Goal: Information Seeking & Learning: Learn about a topic

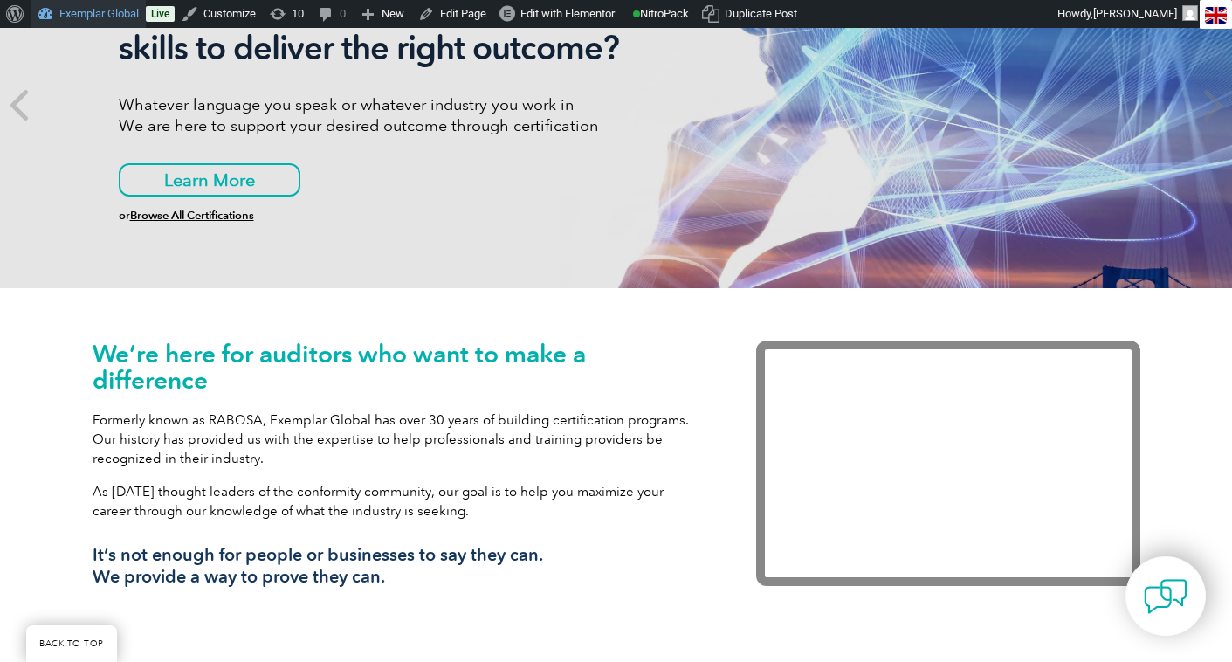
scroll to position [325, 0]
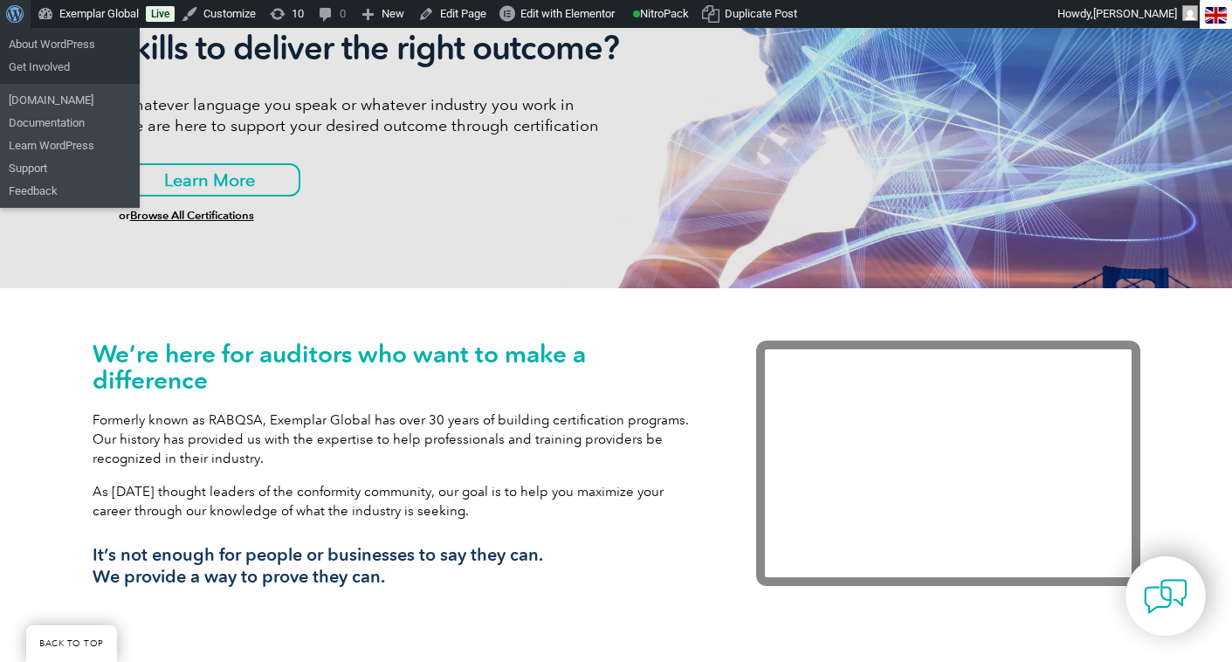
click at [16, 15] on span "Toolbar" at bounding box center [12, 12] width 13 height 24
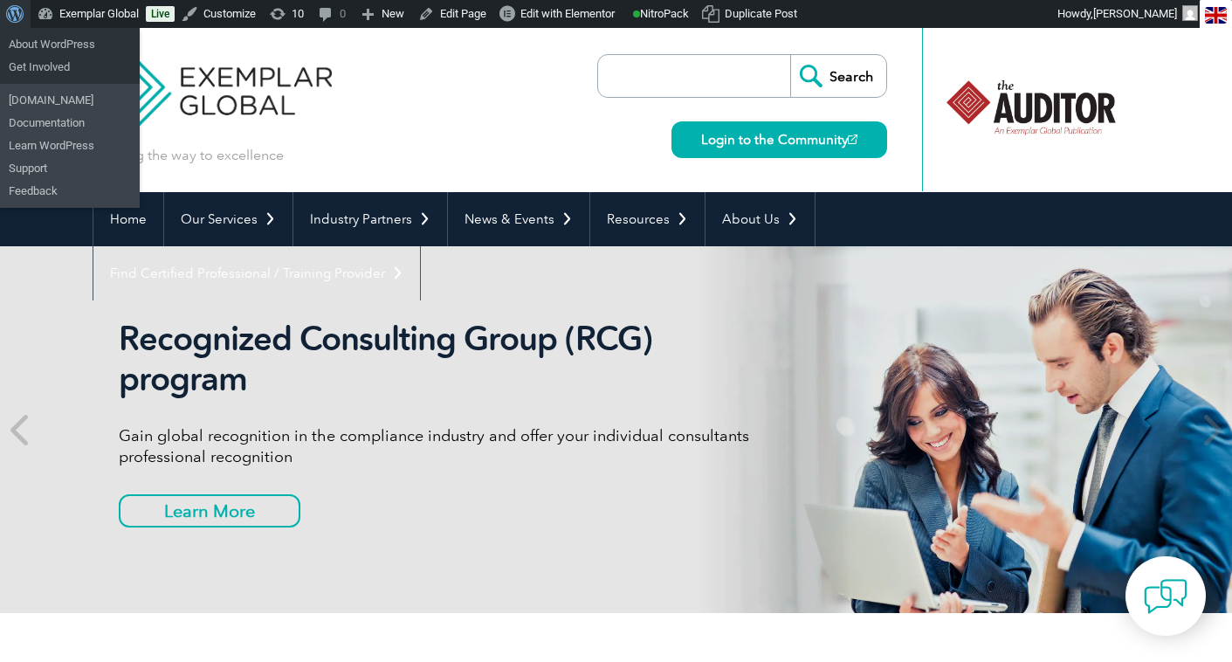
click at [16, 16] on span "Toolbar" at bounding box center [12, 12] width 13 height 24
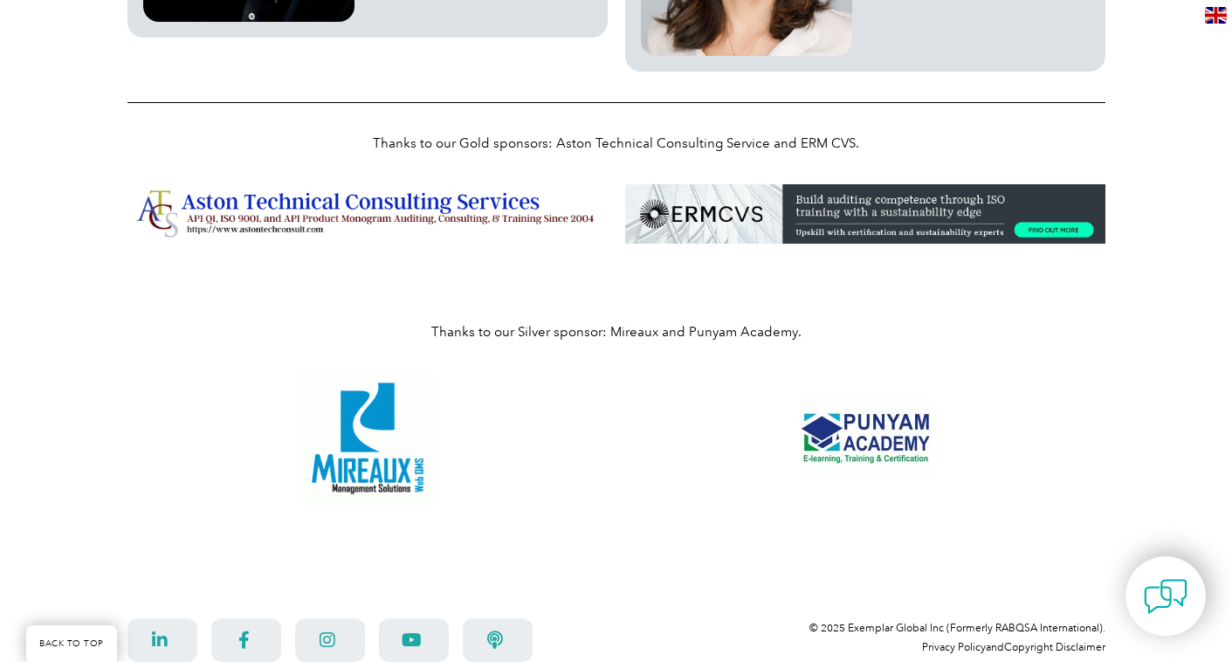
scroll to position [2798, 0]
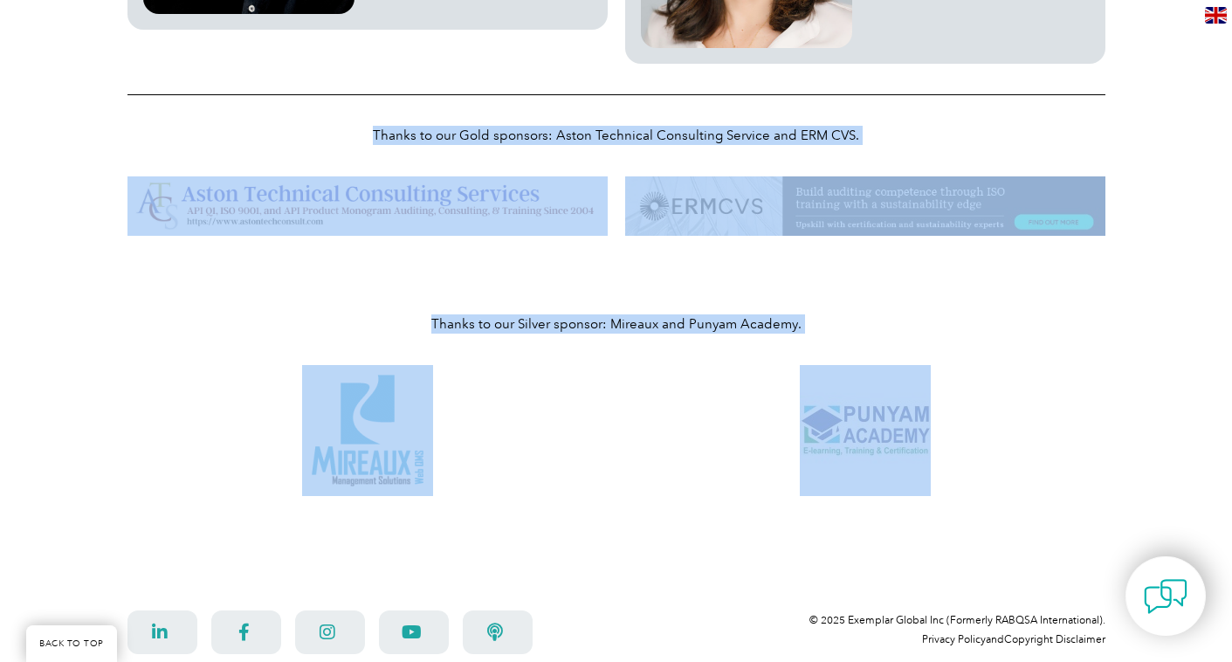
drag, startPoint x: 984, startPoint y: 455, endPoint x: 374, endPoint y: 146, distance: 684.1
copy div "Thanks to our Gold sponsors: Aston Technical Consulting Service and ERM CVS. Th…"
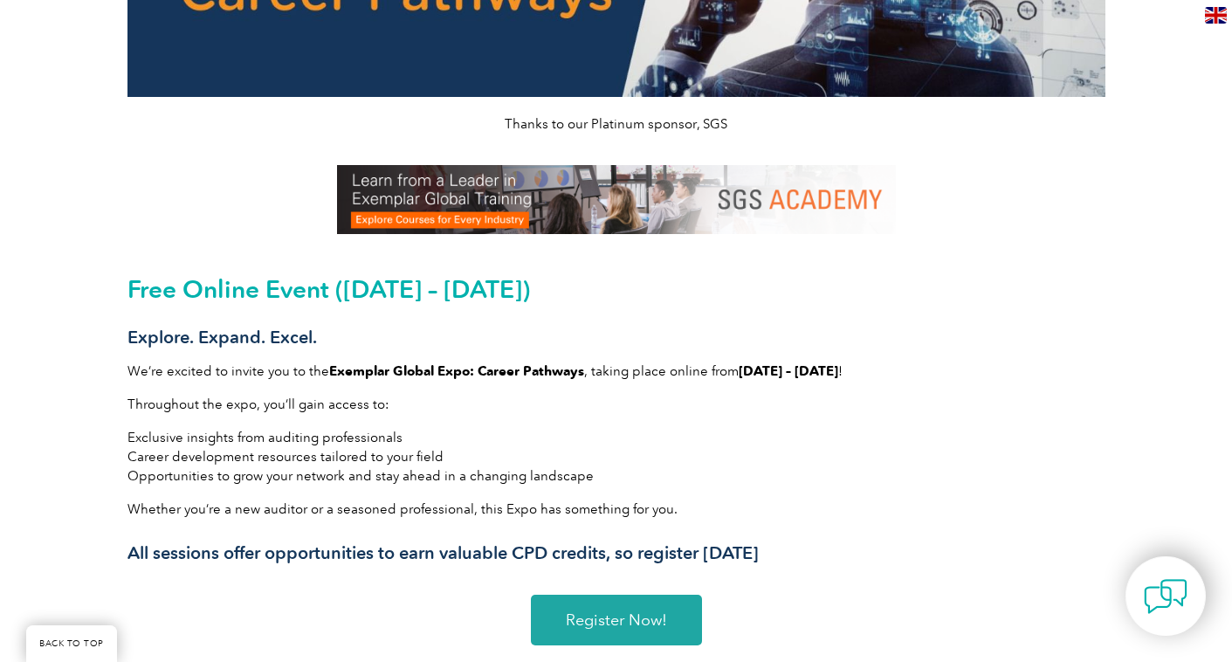
scroll to position [313, 0]
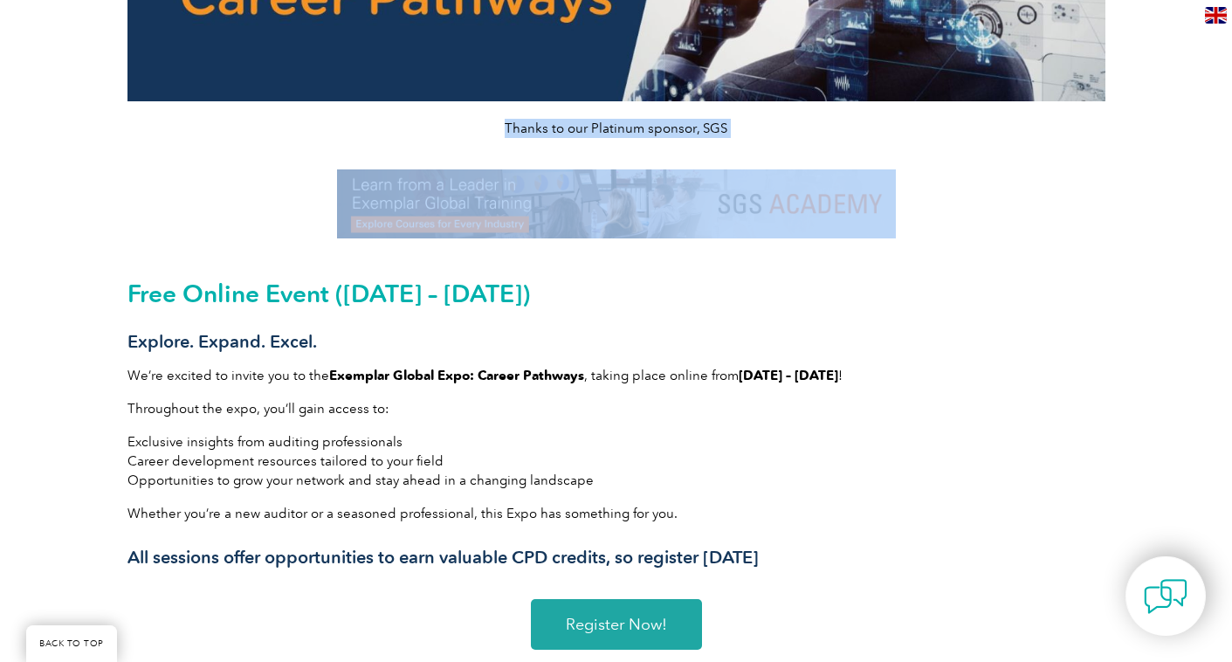
drag, startPoint x: 925, startPoint y: 210, endPoint x: 488, endPoint y: 145, distance: 441.4
click at [488, 145] on div "Thanks to our Platinum sponsor, SGS Free Online Event (September 29 – October 1…" at bounding box center [616, 178] width 995 height 823
copy div "Thanks to our Platinum sponsor, SGS"
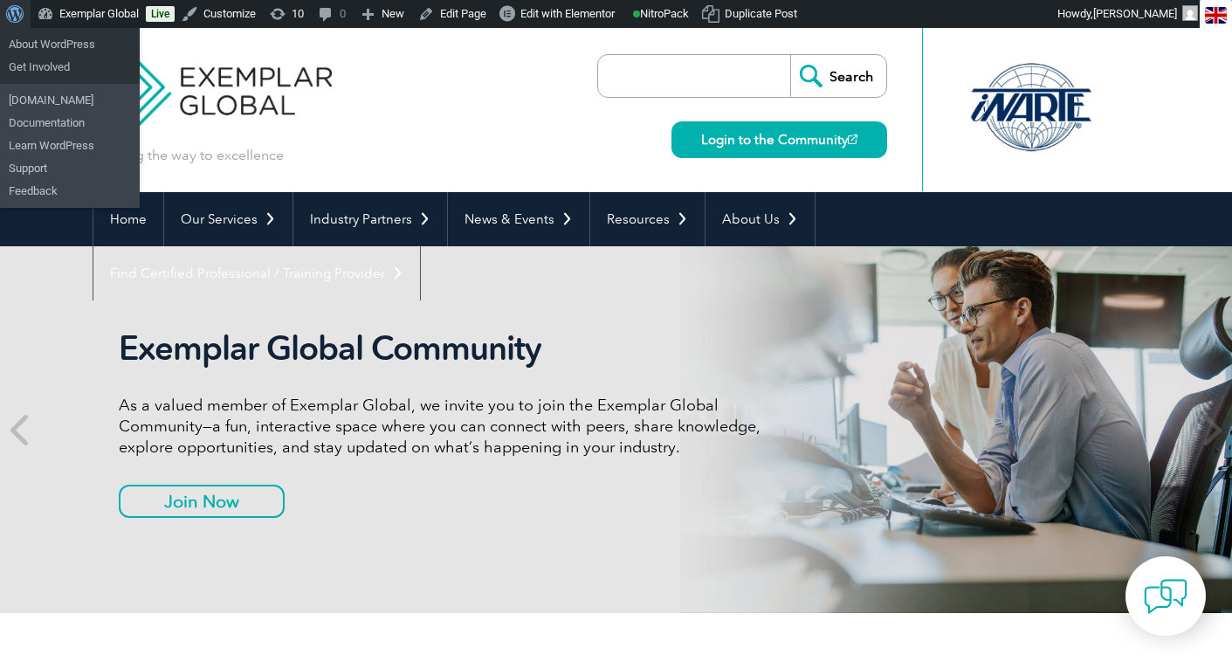
click at [10, 11] on span "Toolbar" at bounding box center [12, 12] width 13 height 24
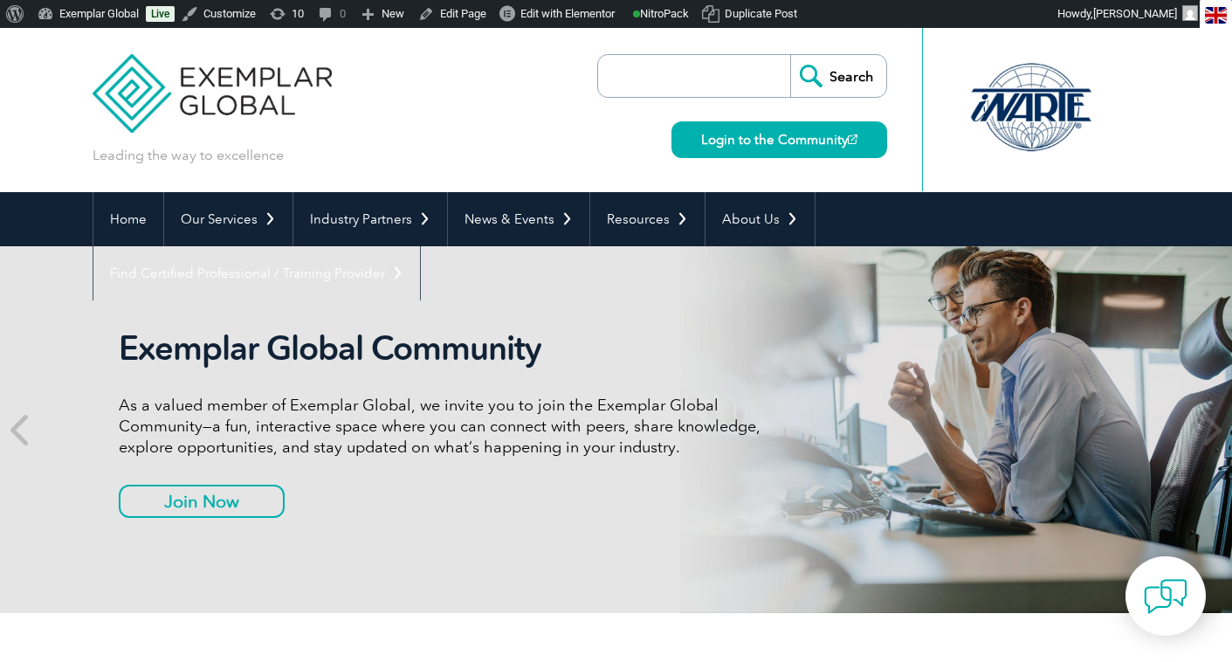
click at [633, 73] on input "search" at bounding box center [698, 76] width 183 height 42
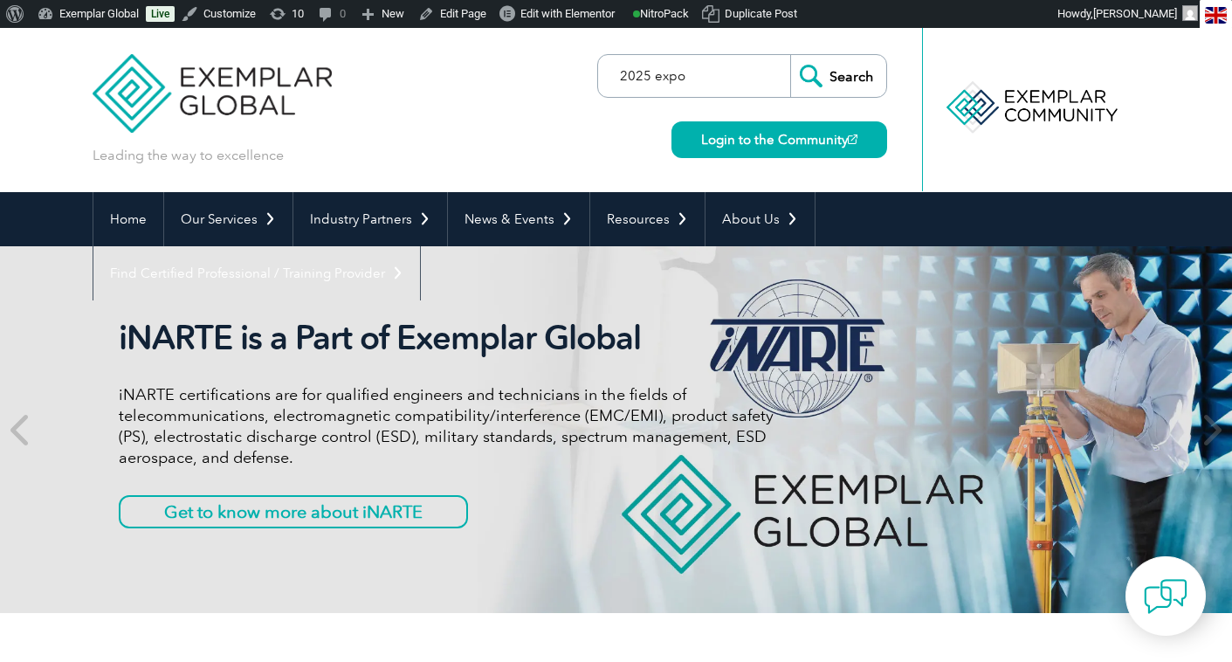
type input "2025 expo"
click at [790, 55] on input "Search" at bounding box center [838, 76] width 96 height 42
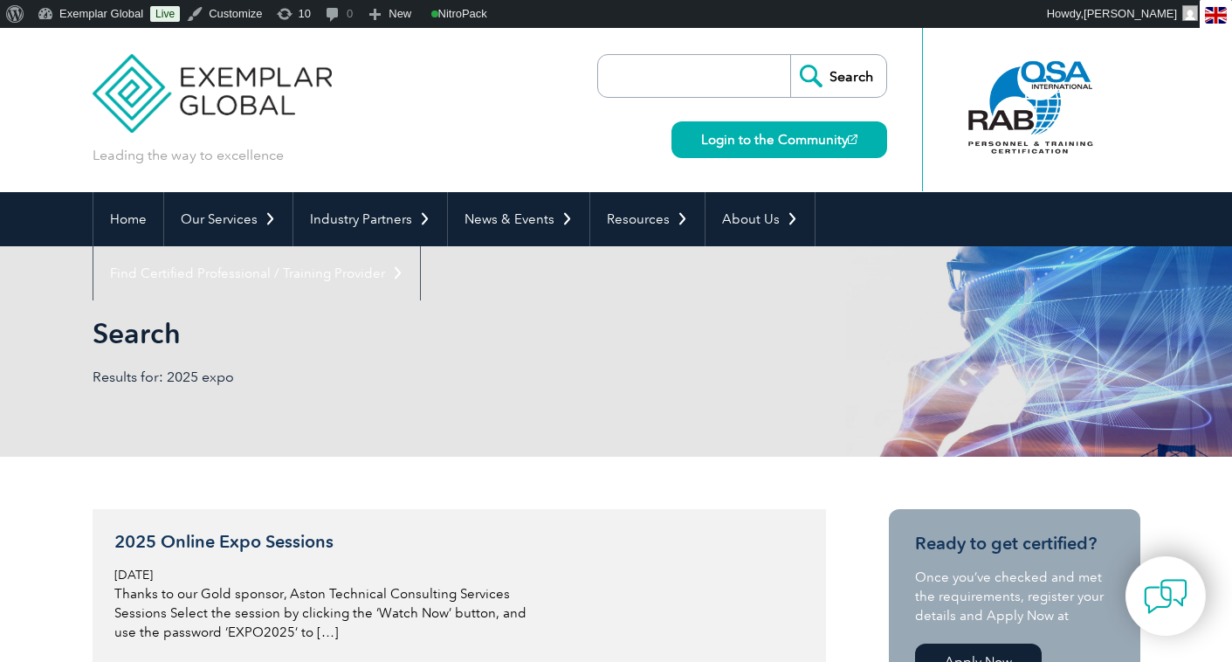
click at [196, 542] on h3 "2025 Online Expo Sessions" at bounding box center [321, 542] width 414 height 22
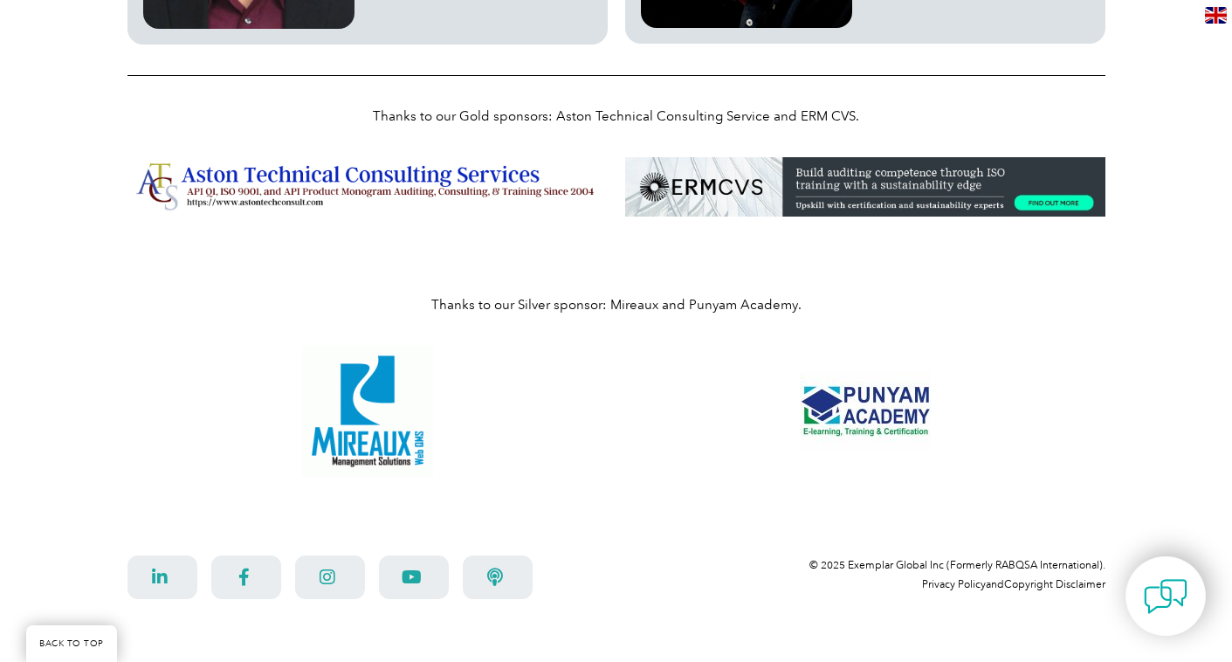
scroll to position [2592, 0]
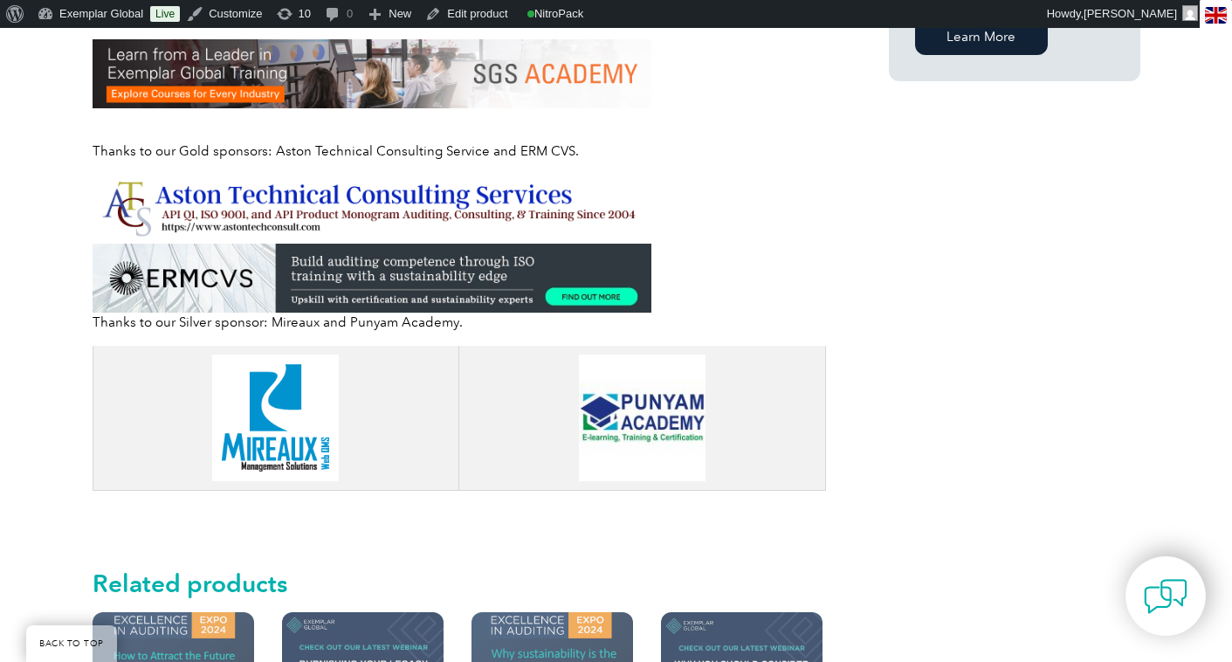
scroll to position [1445, 0]
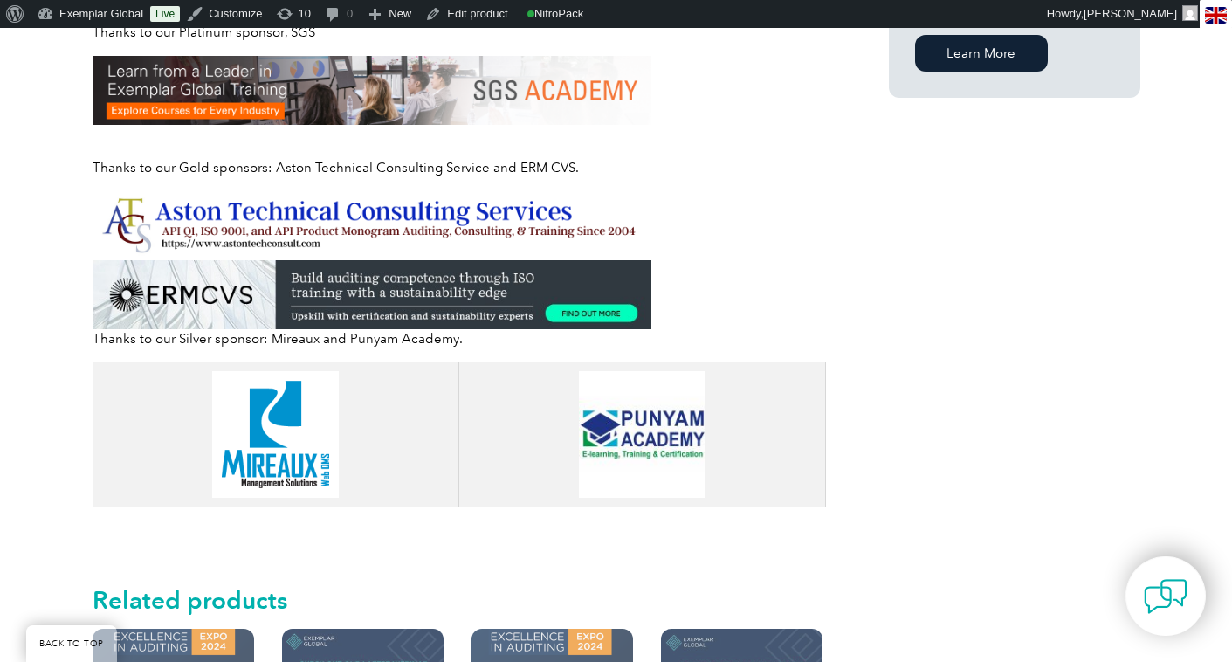
drag, startPoint x: 0, startPoint y: 0, endPoint x: 1250, endPoint y: 343, distance: 1296.5
click at [1231, 343] on html "BACK TO TOP Leading the way to excellence ▼" at bounding box center [616, 301] width 1232 height 3364
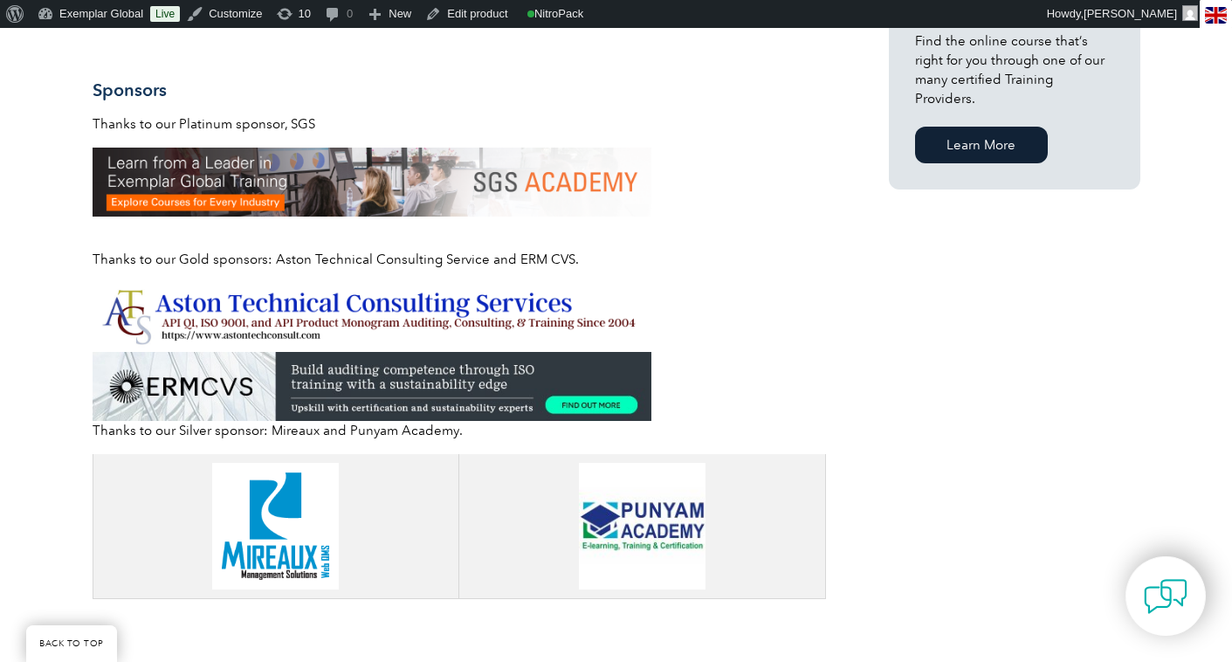
scroll to position [1388, 0]
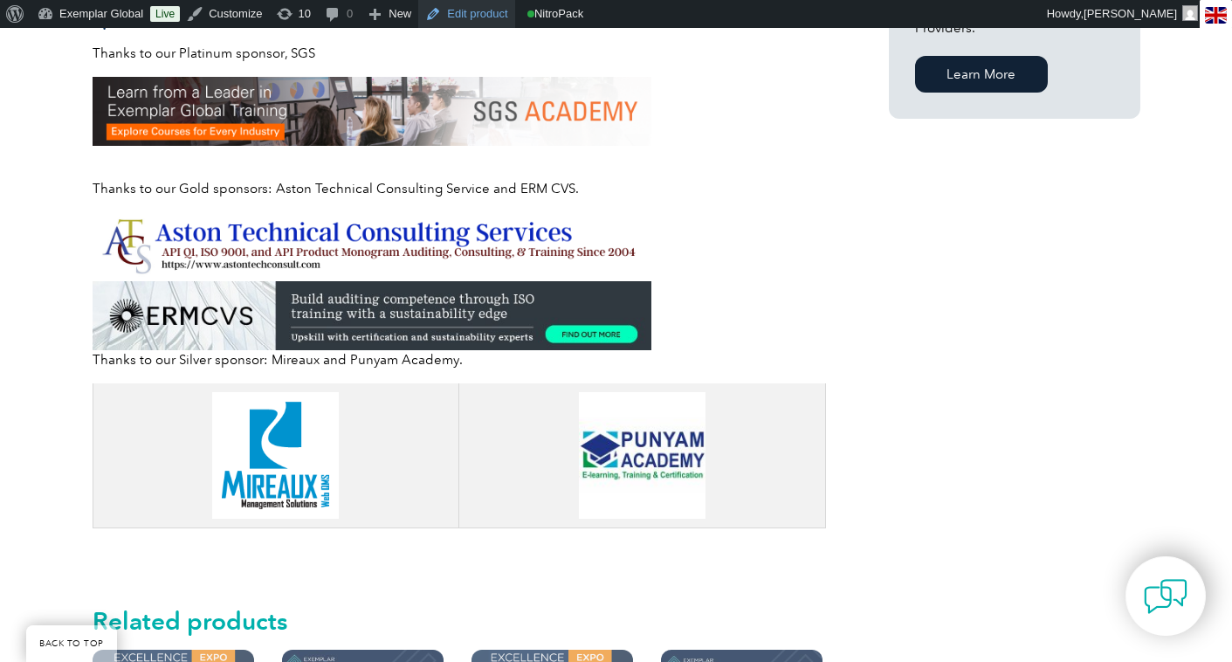
click at [458, 16] on link "Edit product" at bounding box center [466, 14] width 96 height 28
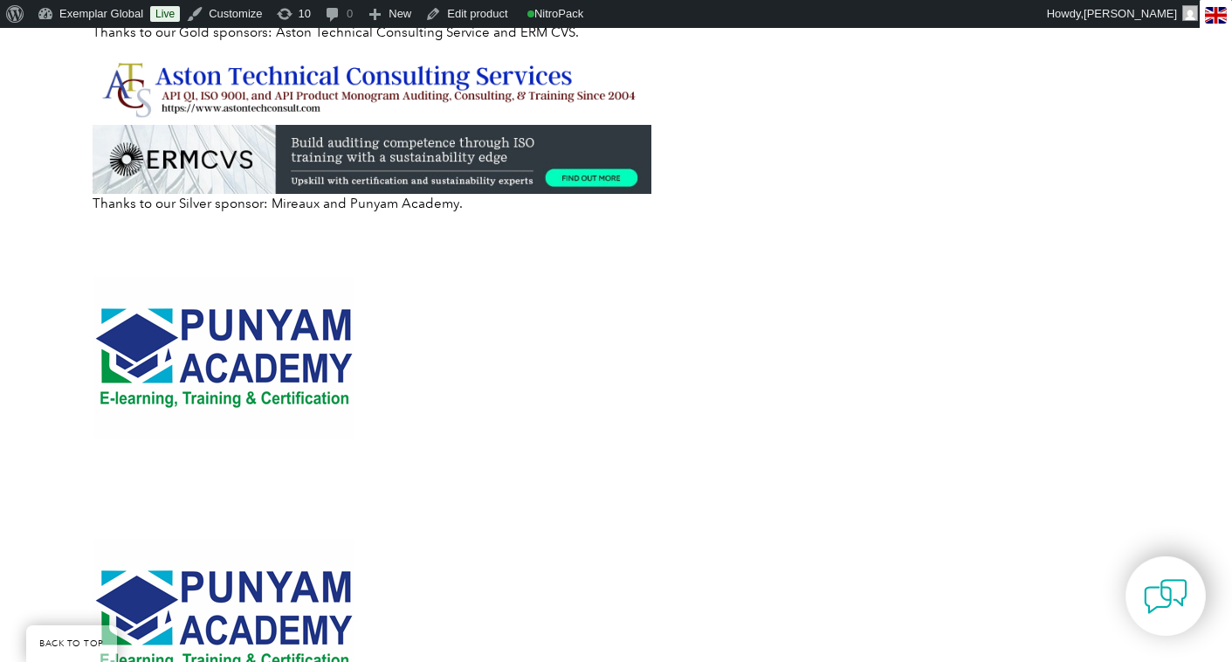
scroll to position [1539, 0]
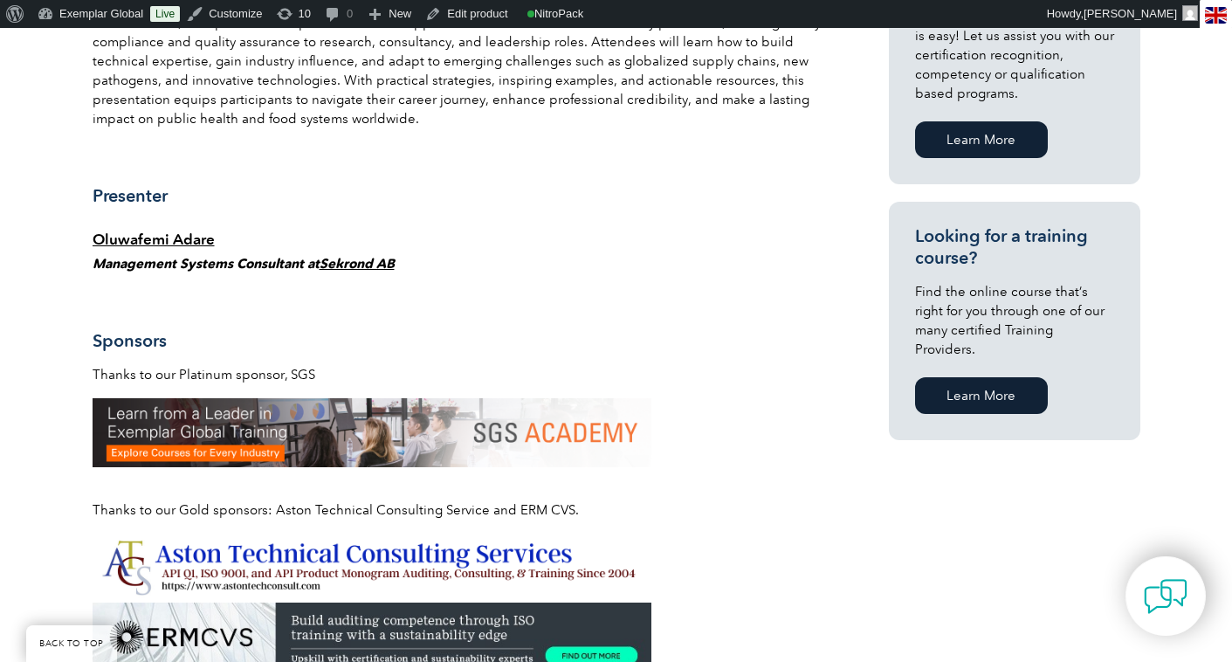
scroll to position [845, 0]
